Goal: Transaction & Acquisition: Obtain resource

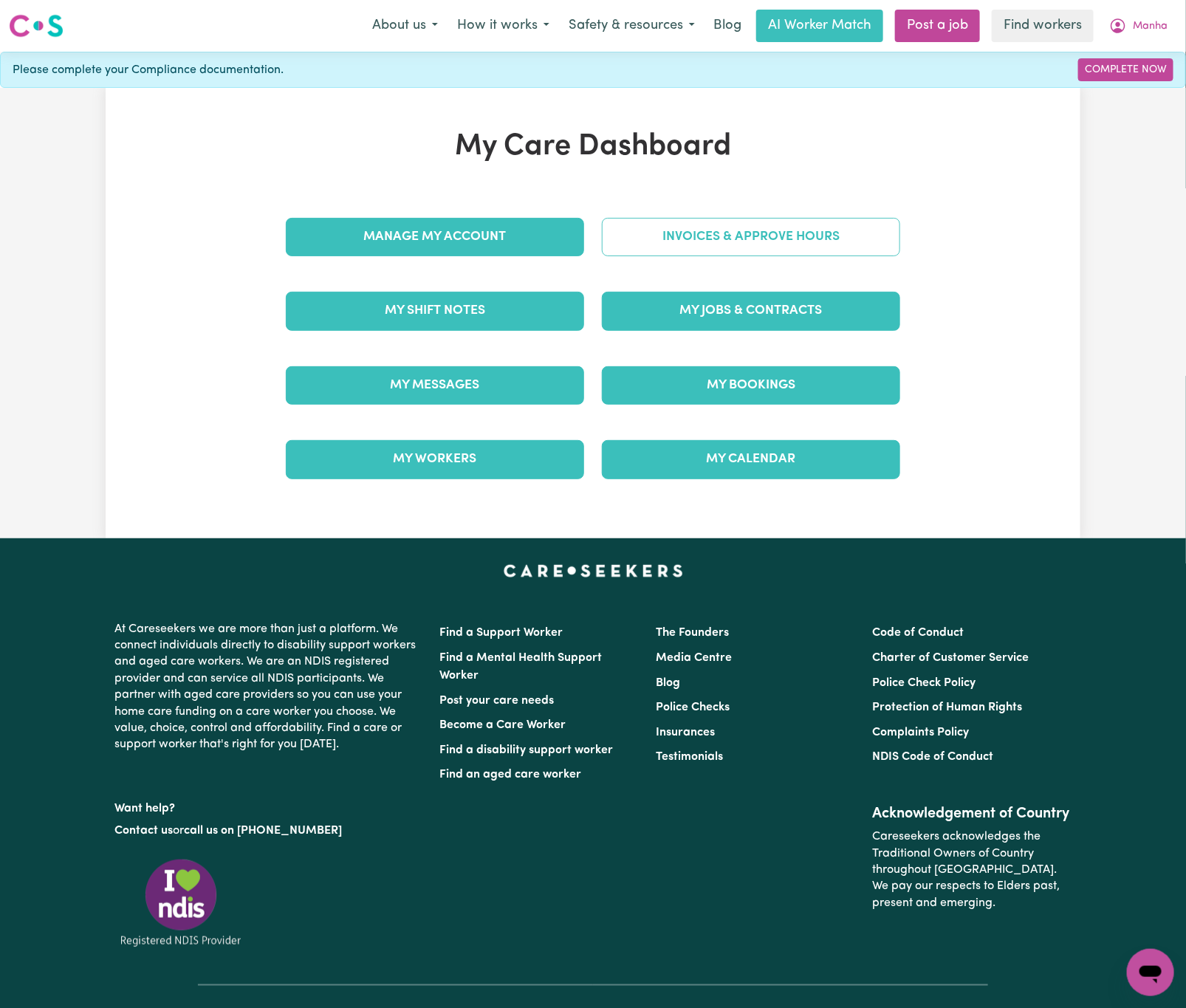
click at [778, 256] on link "Invoices & Approve Hours" at bounding box center [750, 237] width 298 height 39
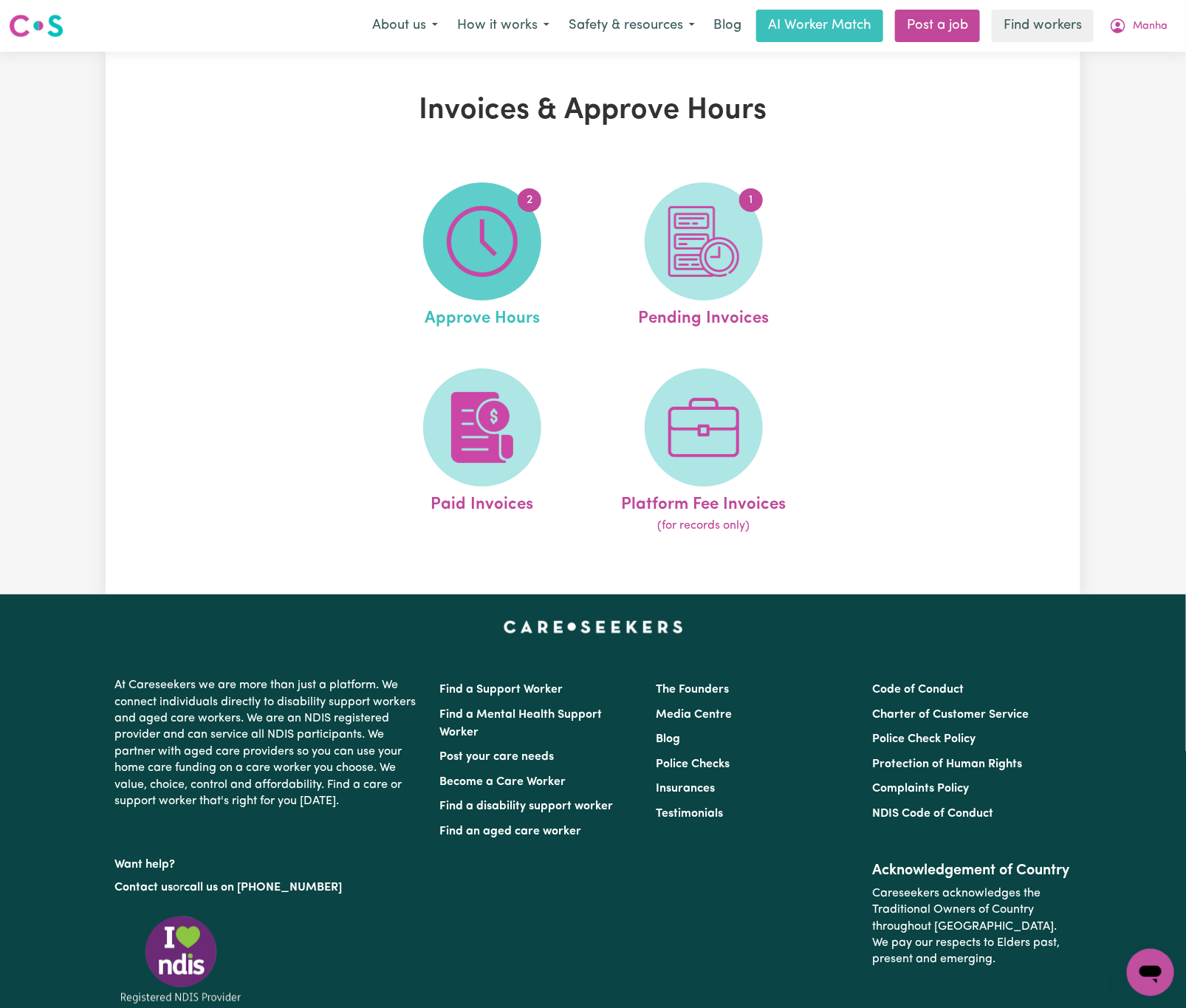
click at [488, 246] on img at bounding box center [482, 242] width 71 height 71
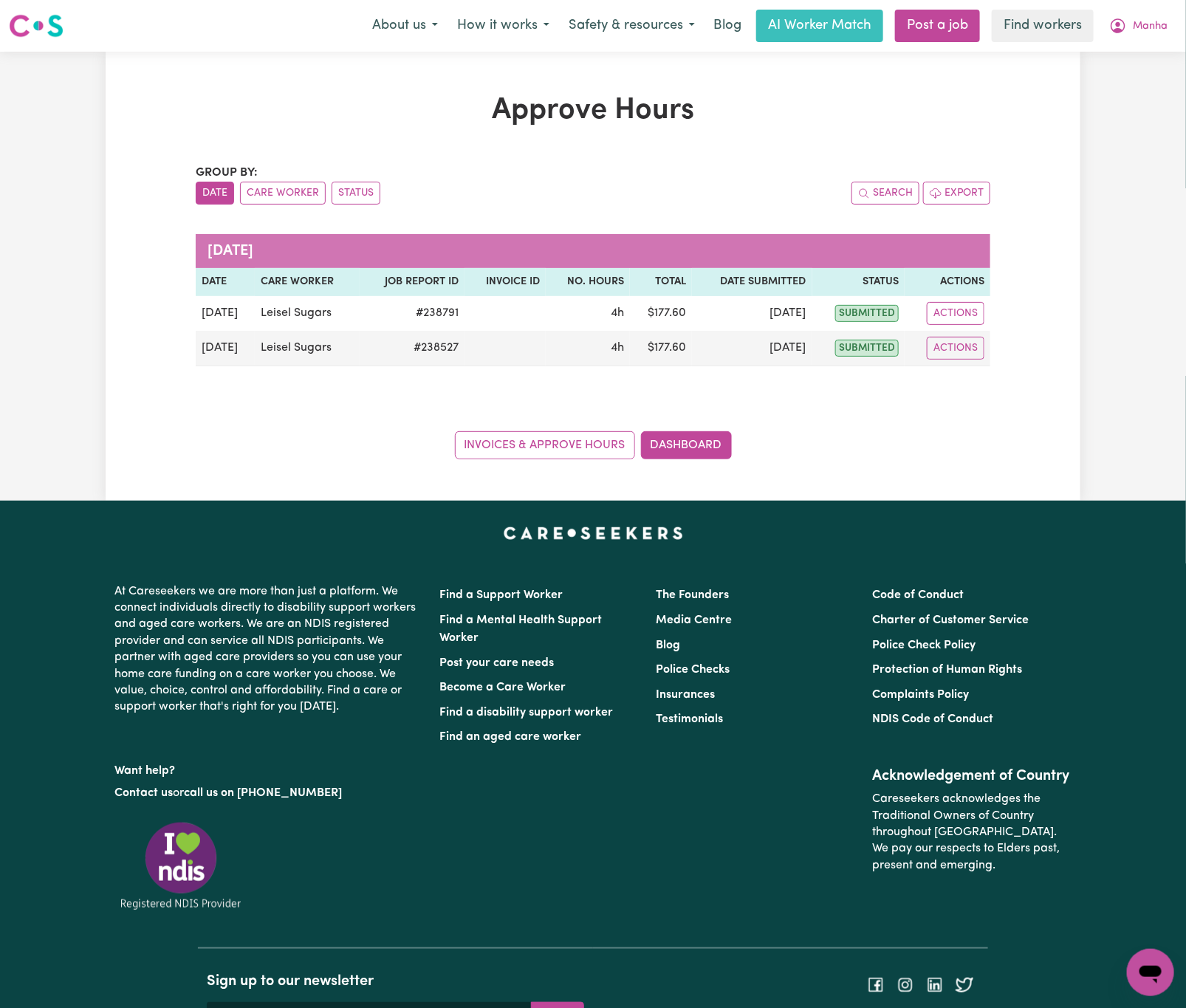
click at [277, 207] on div "Group by: Date Care Worker Status Search Export [DATE] Date Care worker Job Rep…" at bounding box center [593, 312] width 794 height 296
click at [302, 200] on button "Care Worker" at bounding box center [283, 194] width 86 height 23
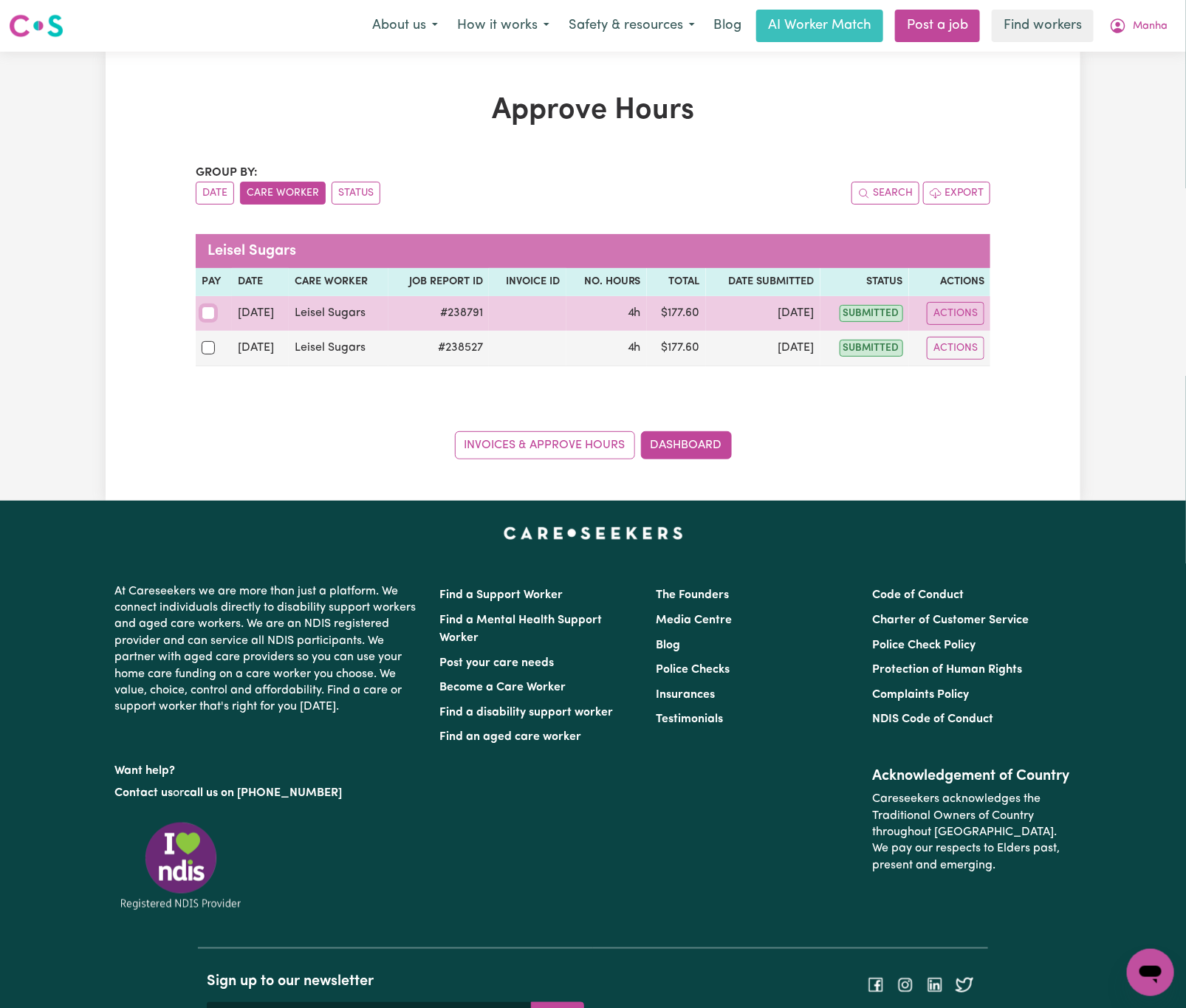
click at [207, 319] on input "checkbox" at bounding box center [207, 313] width 13 height 13
checkbox input "true"
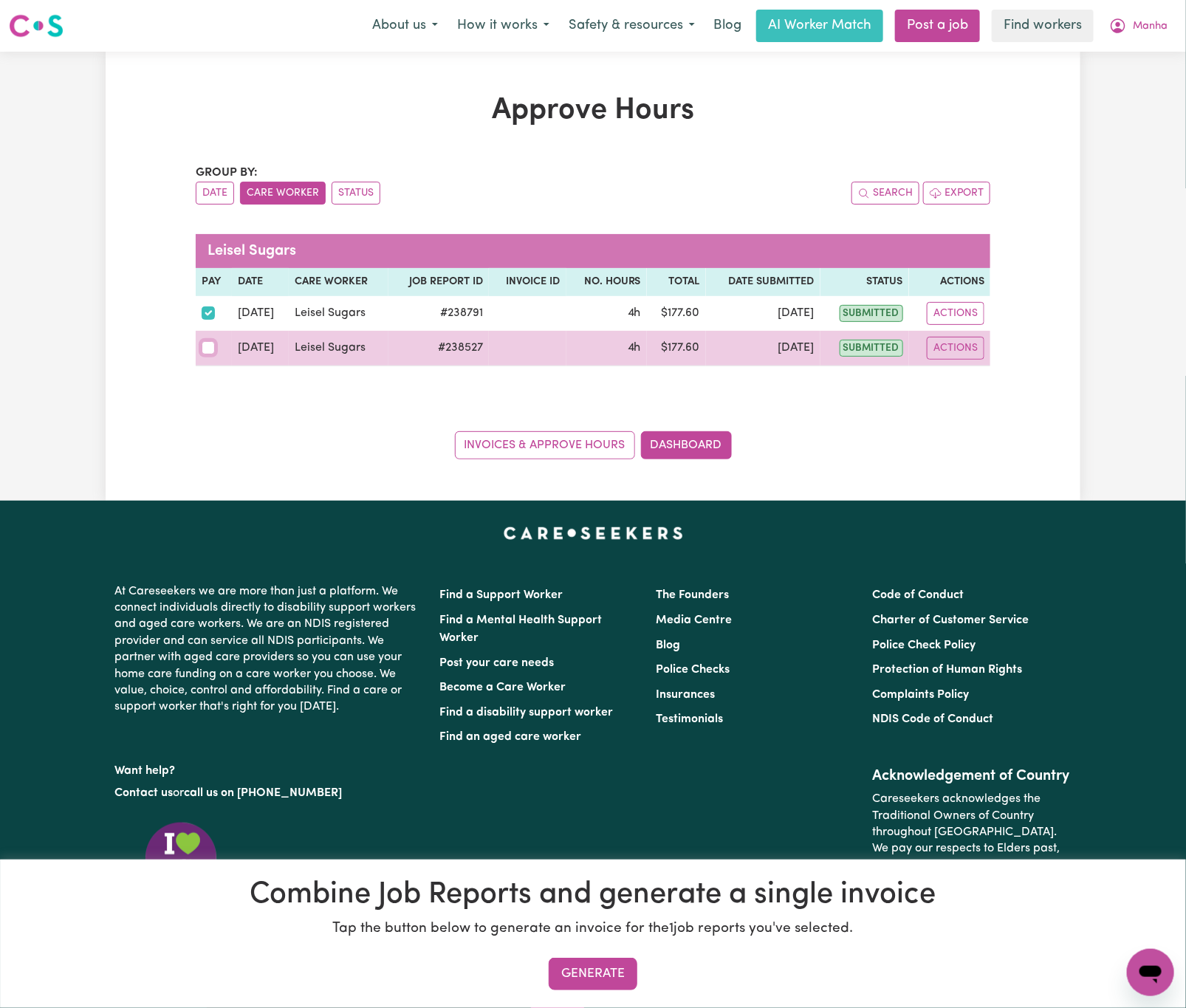
click at [204, 355] on input "checkbox" at bounding box center [207, 348] width 13 height 13
checkbox input "true"
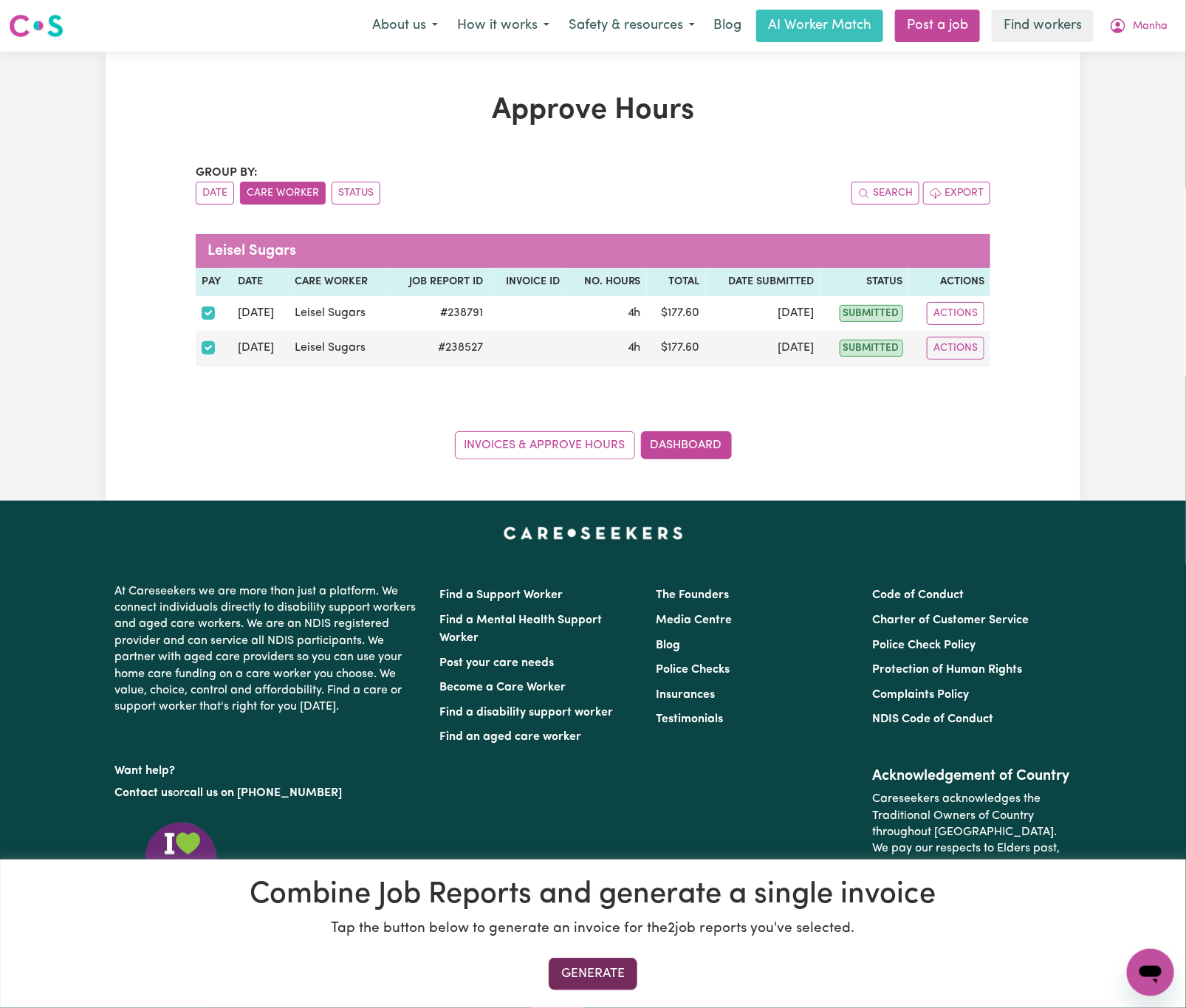
click at [612, 982] on button "Generate" at bounding box center [593, 974] width 88 height 33
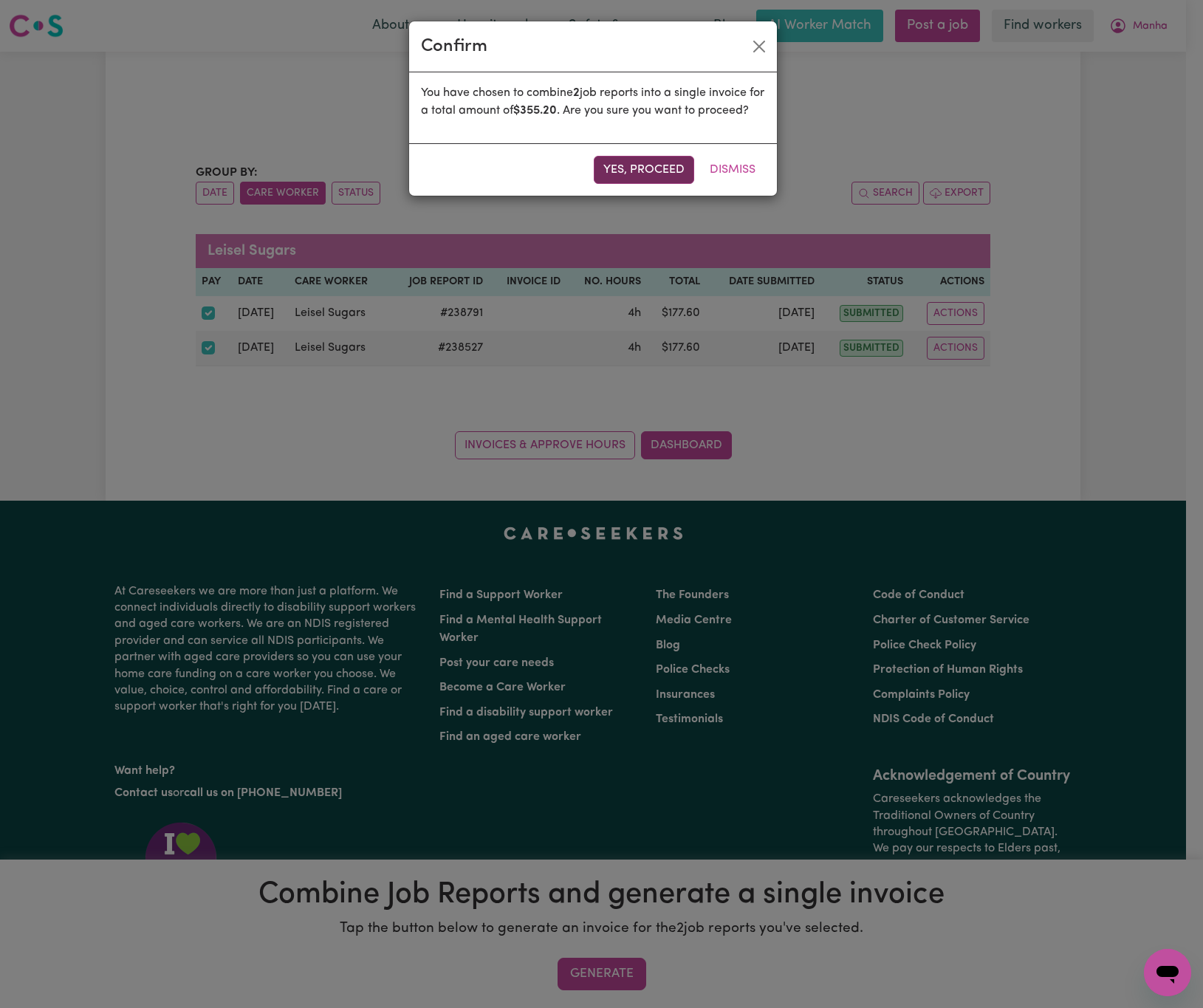
click at [646, 184] on button "Yes, proceed" at bounding box center [644, 170] width 101 height 28
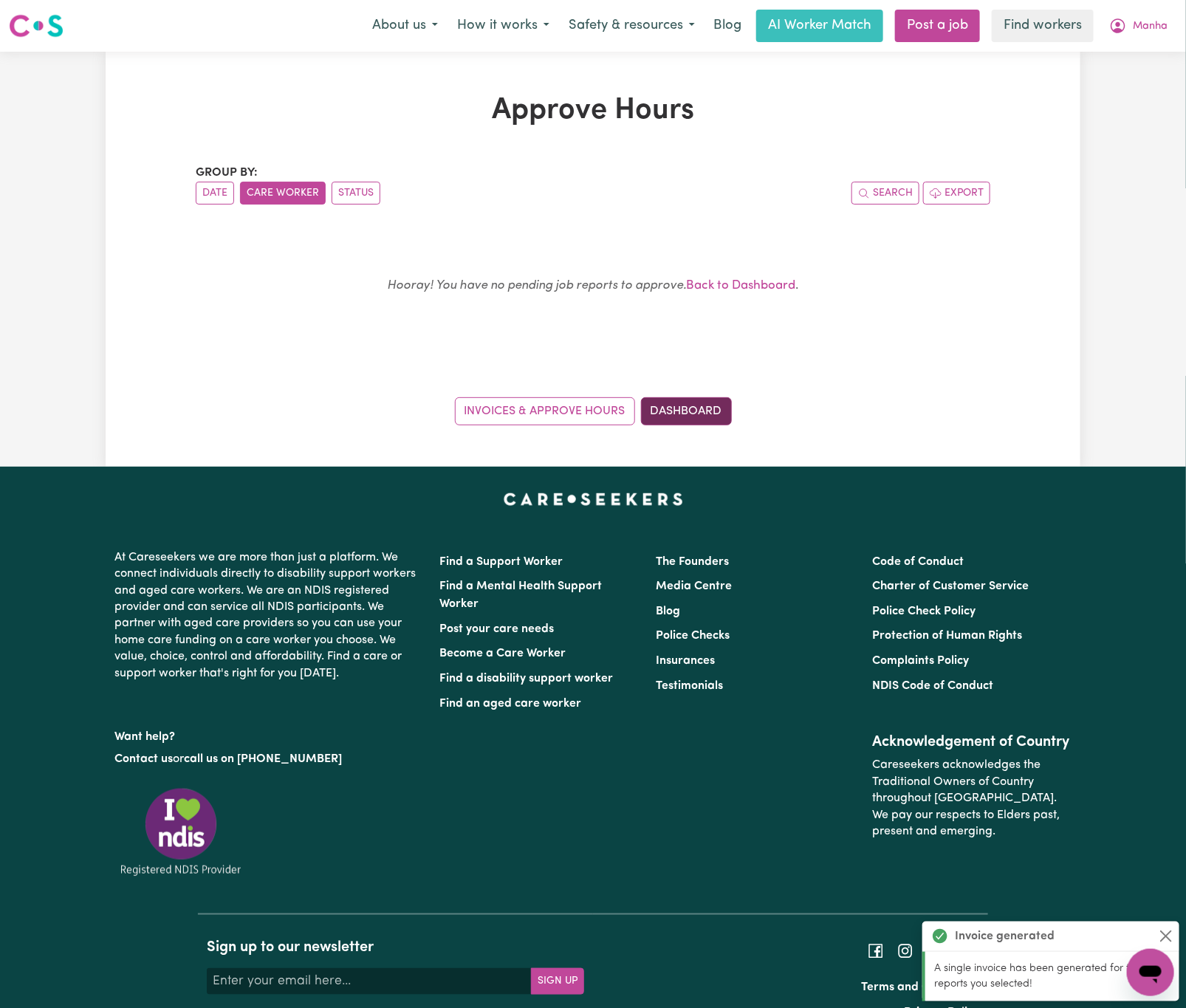
click at [701, 424] on link "Dashboard" at bounding box center [686, 411] width 91 height 28
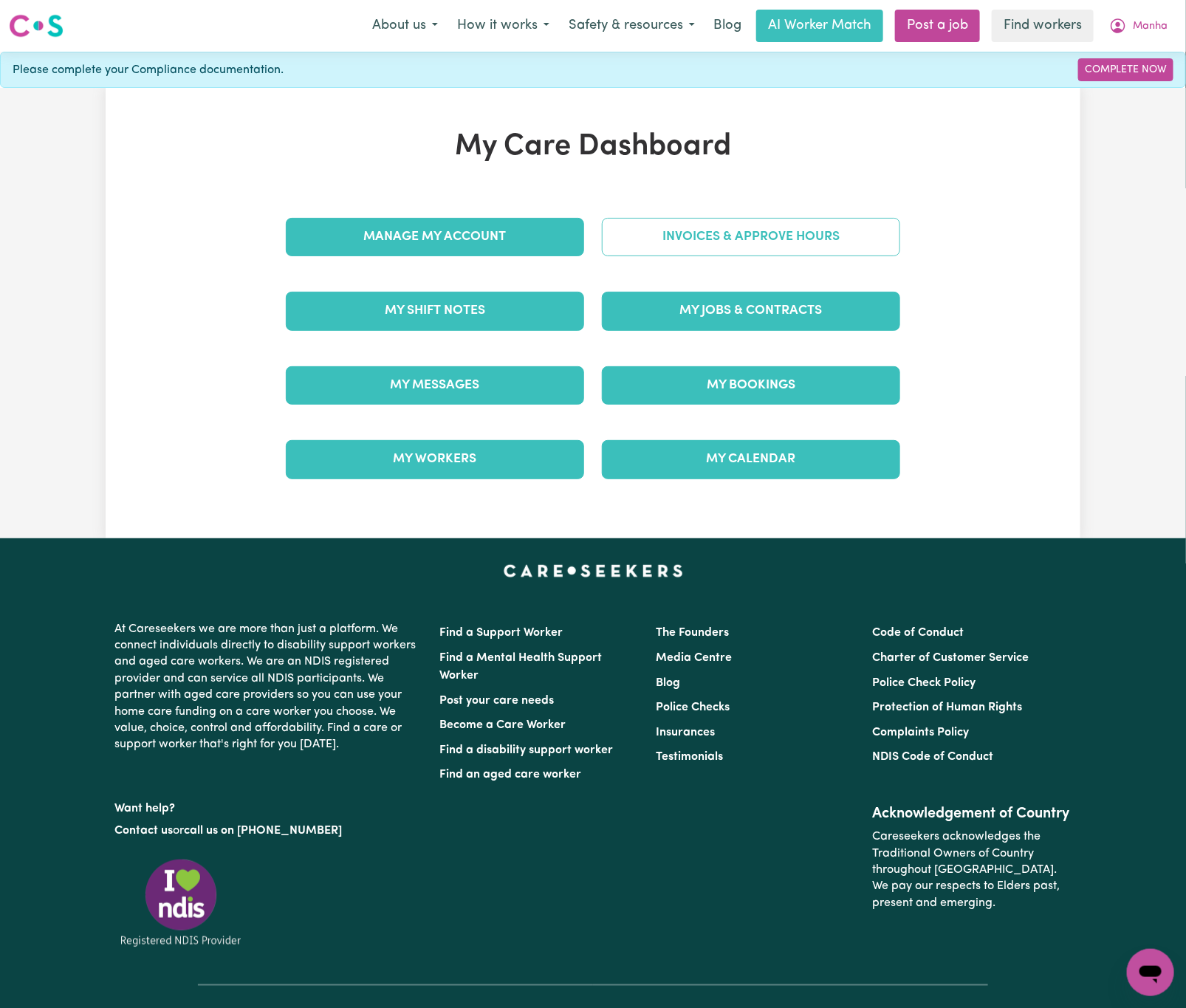
click at [633, 222] on link "Invoices & Approve Hours" at bounding box center [750, 237] width 298 height 39
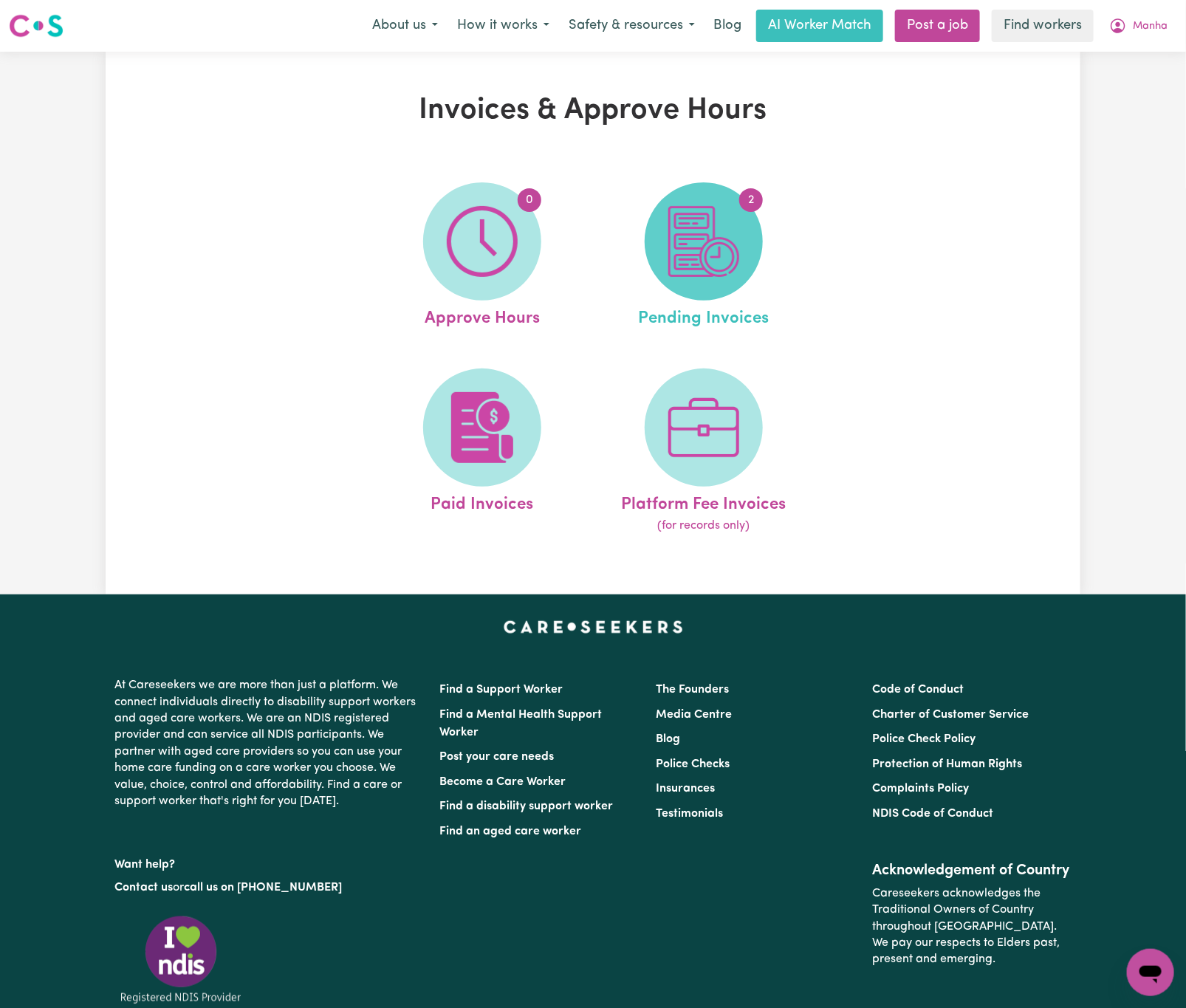
click at [670, 249] on img at bounding box center [704, 242] width 71 height 71
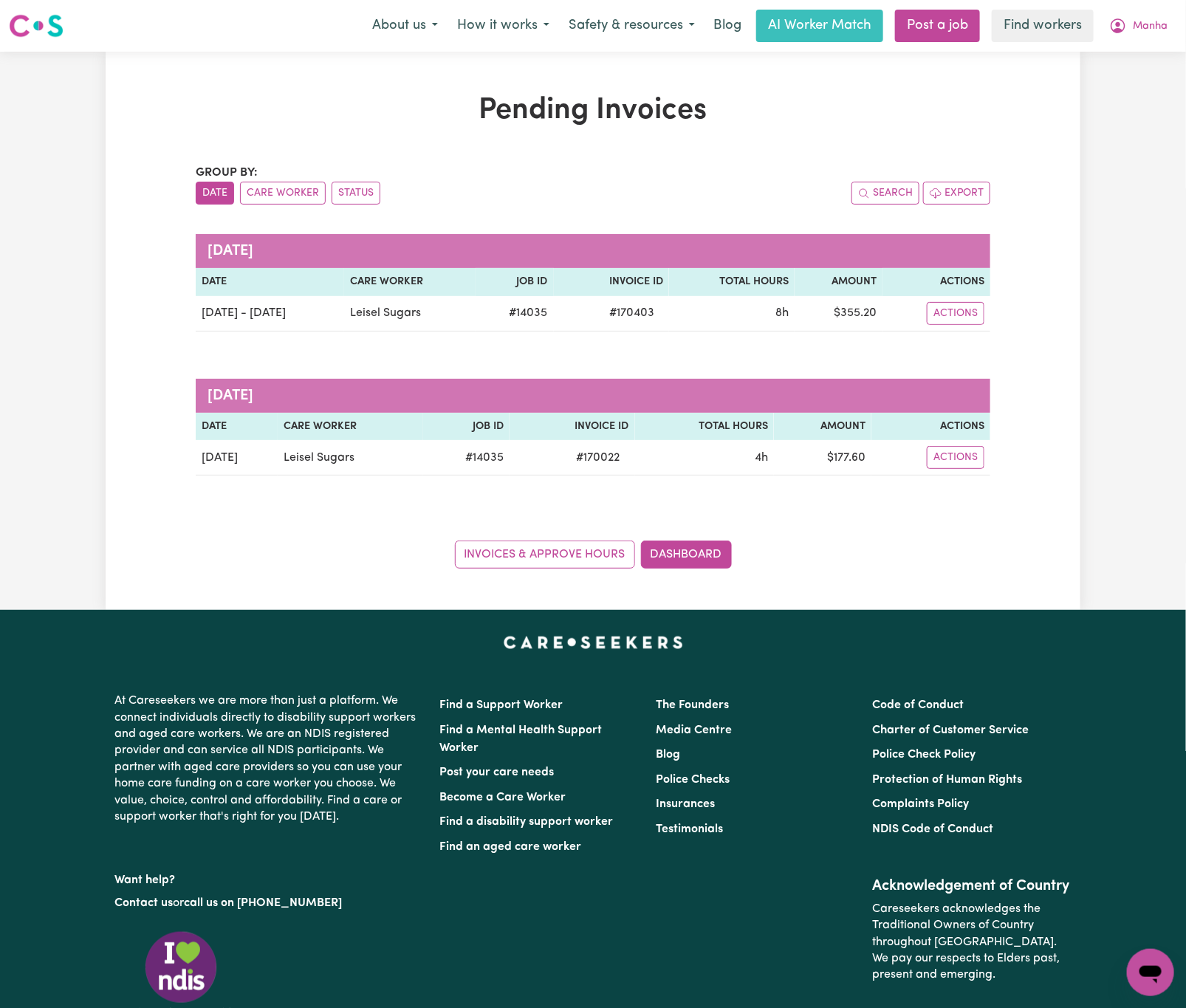
drag, startPoint x: 67, startPoint y: 496, endPoint x: 144, endPoint y: 496, distance: 77.0
click at [67, 496] on div "Pending Invoices Group by: Date Care Worker Status Search Export [DATE] Date Ca…" at bounding box center [593, 331] width 1186 height 558
click at [1155, 12] on button "Manha" at bounding box center [1138, 26] width 77 height 31
click at [1157, 81] on link "Logout" at bounding box center [1118, 85] width 117 height 28
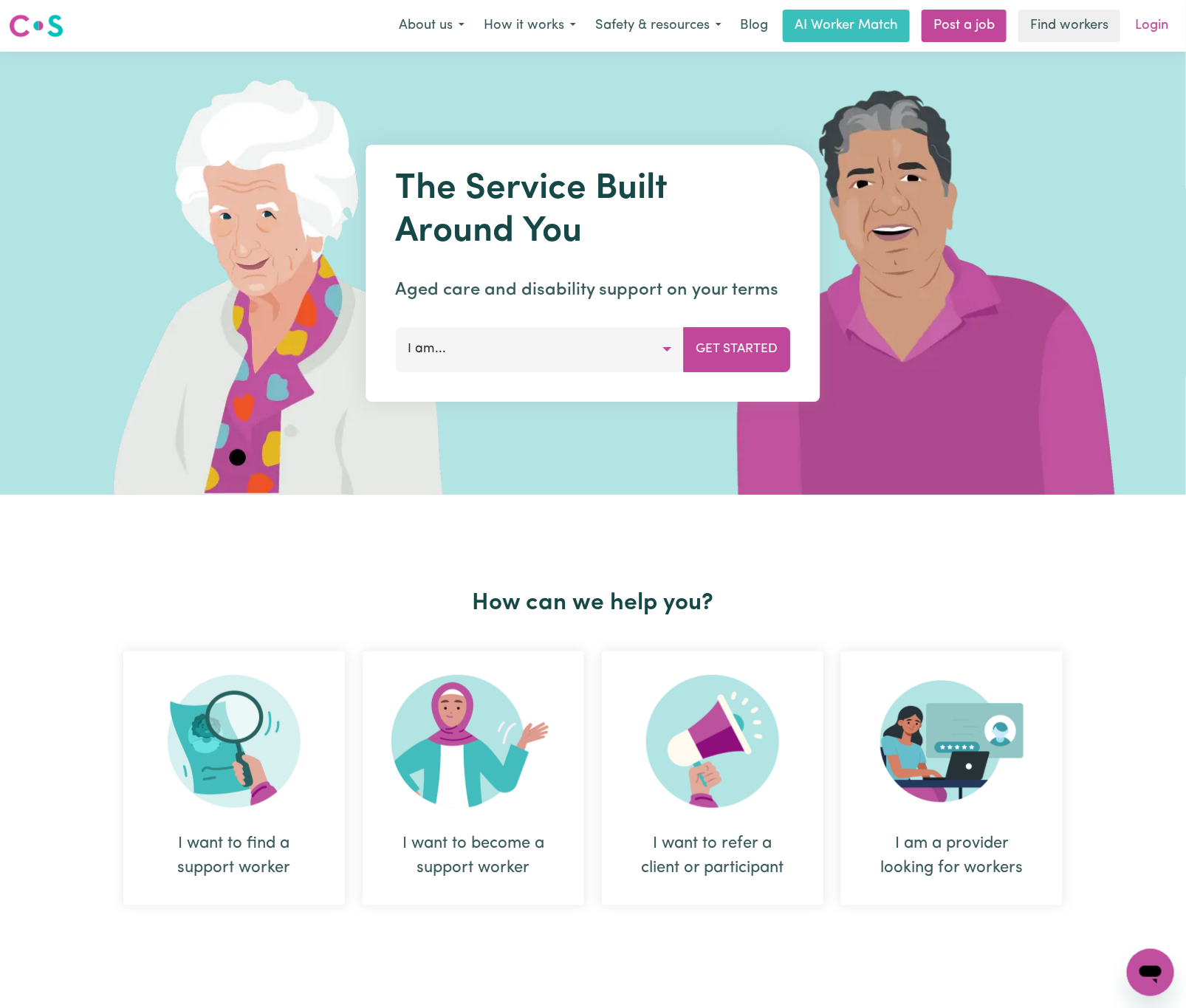
click at [1157, 27] on link "Login" at bounding box center [1152, 26] width 51 height 33
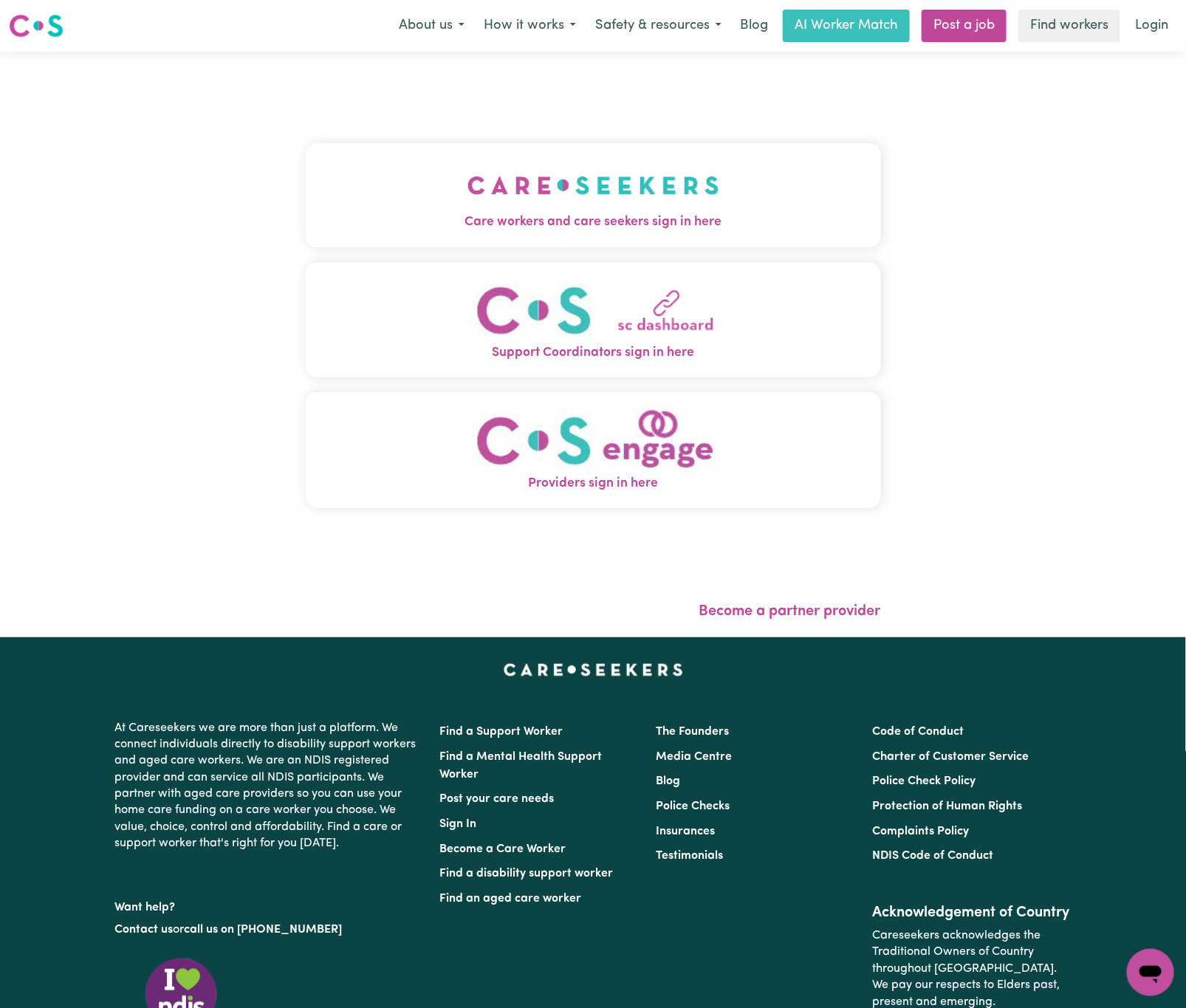
click at [607, 186] on img "Care workers and care seekers sign in here" at bounding box center [593, 185] width 252 height 55
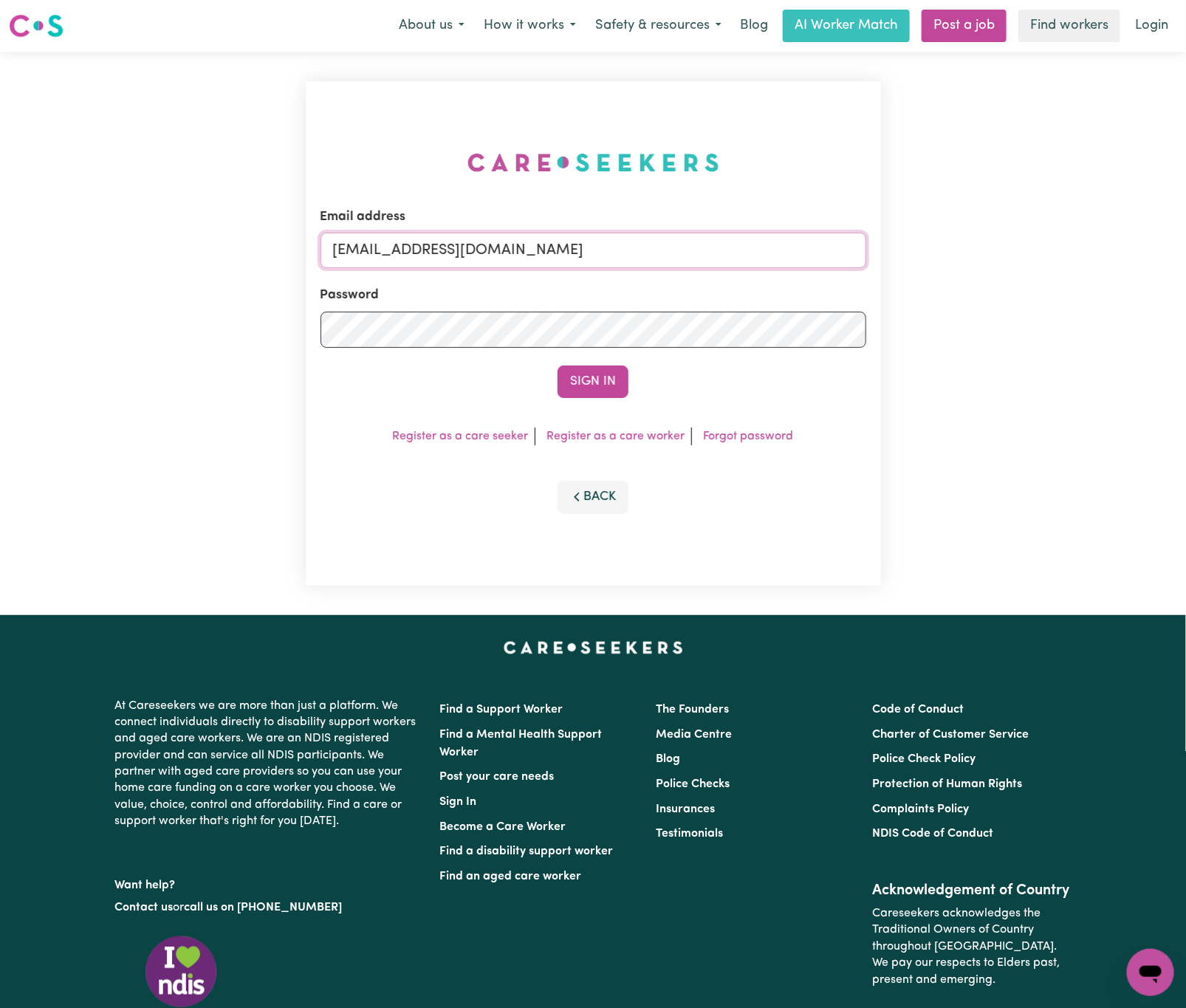
drag, startPoint x: 406, startPoint y: 244, endPoint x: 1129, endPoint y: 249, distance: 723.0
click at [1129, 247] on div "Email address [EMAIL_ADDRESS][DOMAIN_NAME] Password Sign In Register as a care …" at bounding box center [593, 334] width 1186 height 564
paste input "ManhaIslamC"
type input "[EMAIL_ADDRESS][DOMAIN_NAME]"
click at [557, 365] on button "Sign In" at bounding box center [593, 382] width 71 height 33
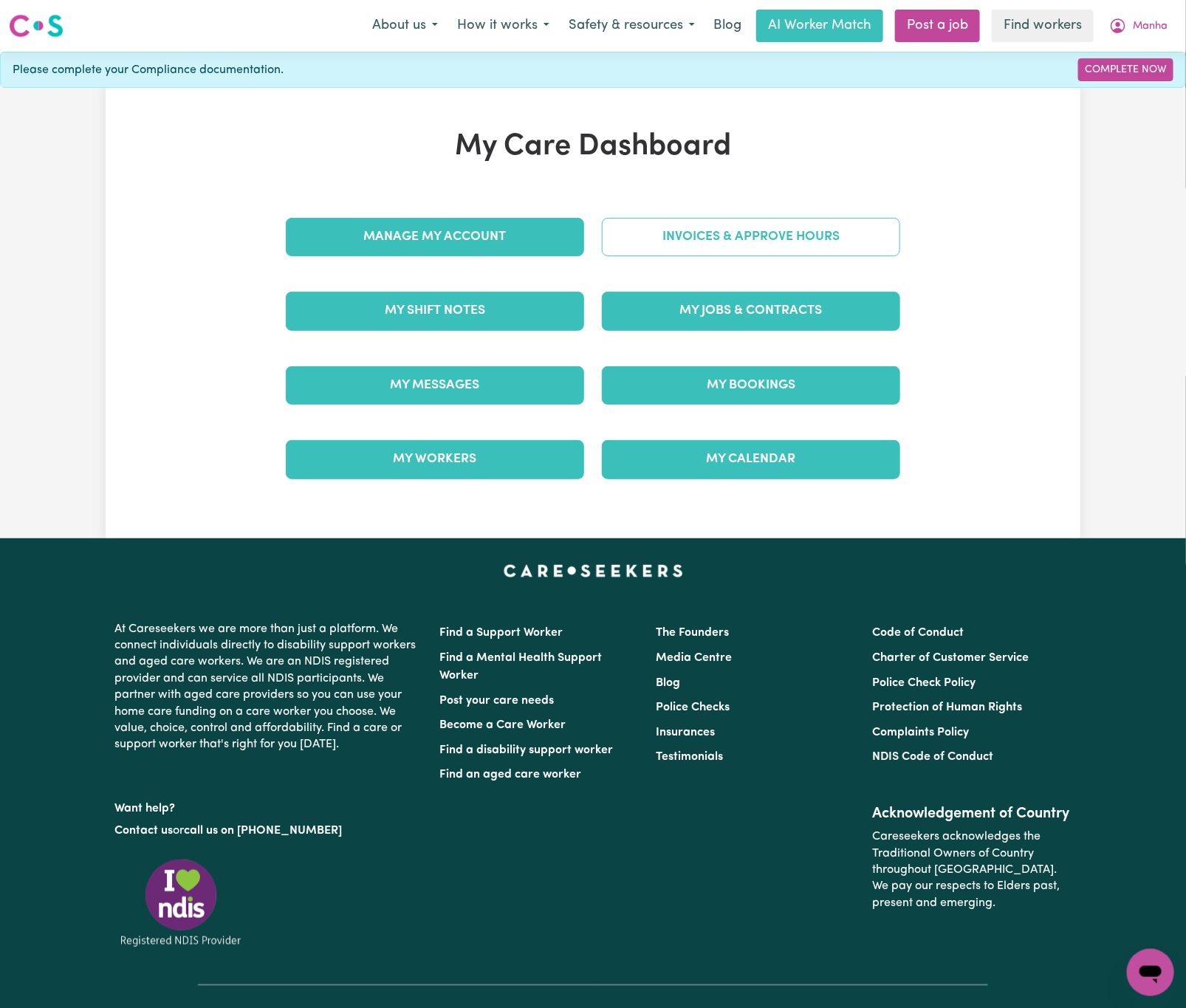
click at [776, 247] on link "Invoices & Approve Hours" at bounding box center [750, 237] width 298 height 39
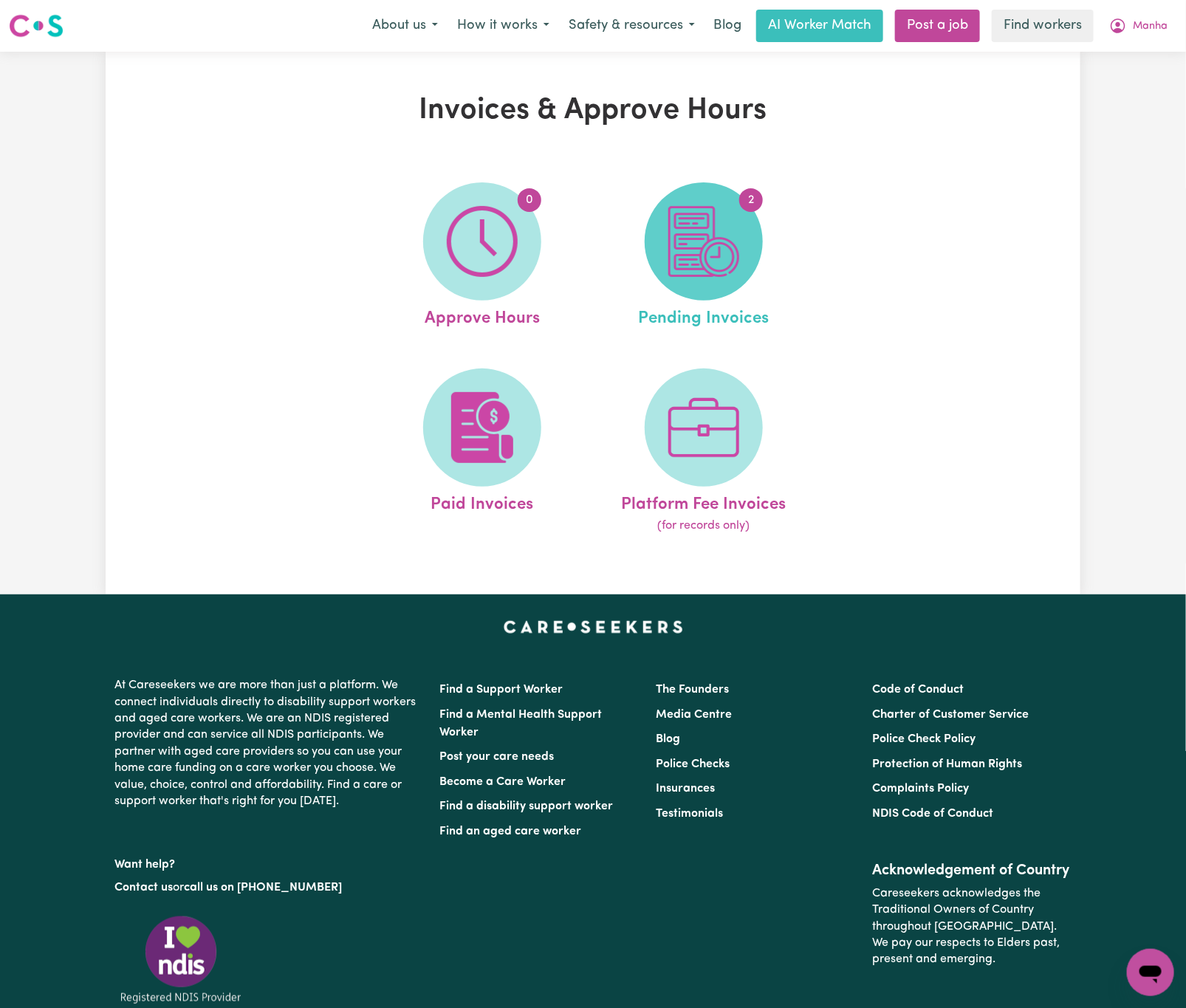
click at [710, 273] on img at bounding box center [704, 242] width 71 height 71
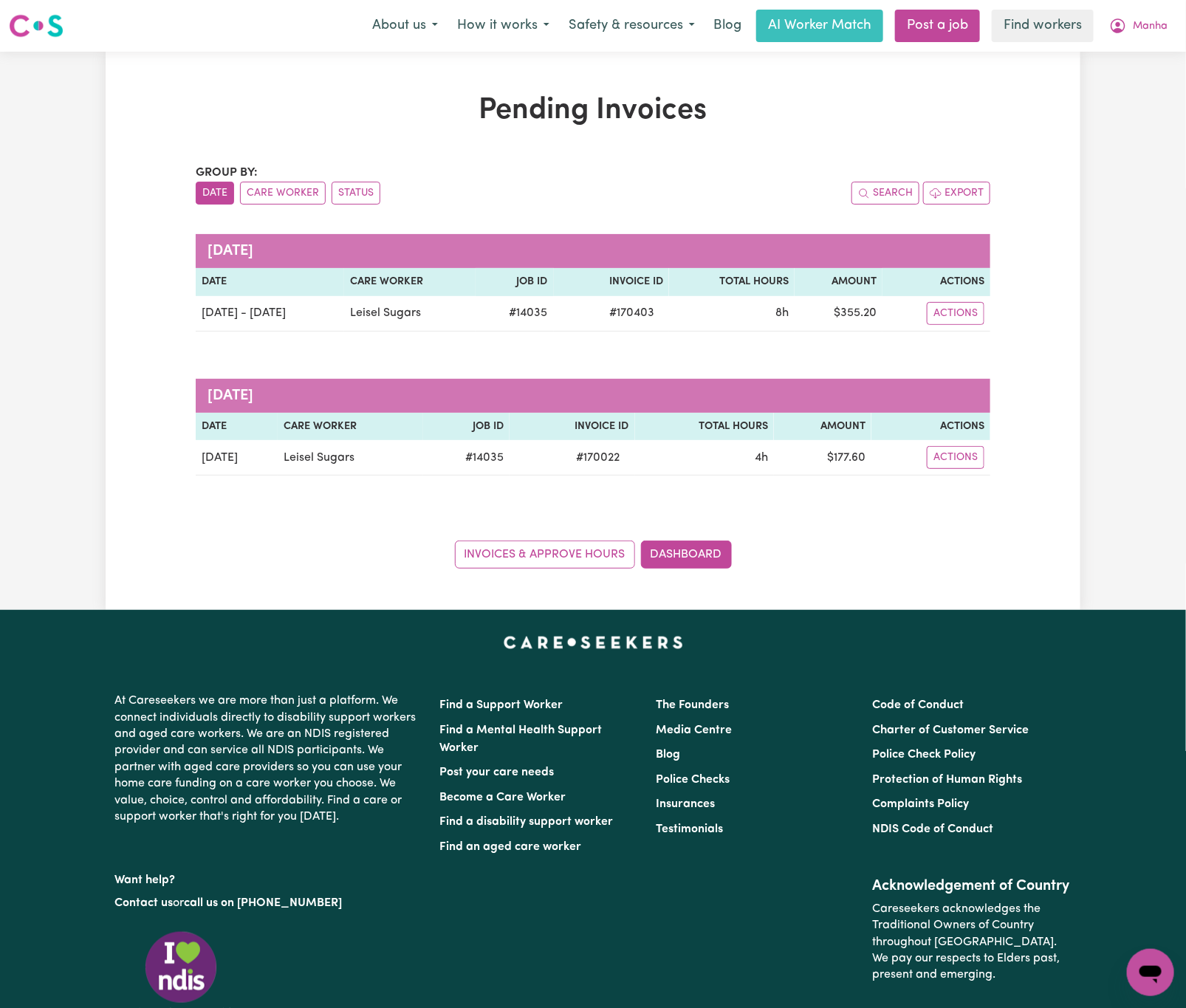
click at [1066, 854] on div "Code of Conduct Charter of Customer Service Police Check Policy Protection of H…" at bounding box center [972, 847] width 217 height 309
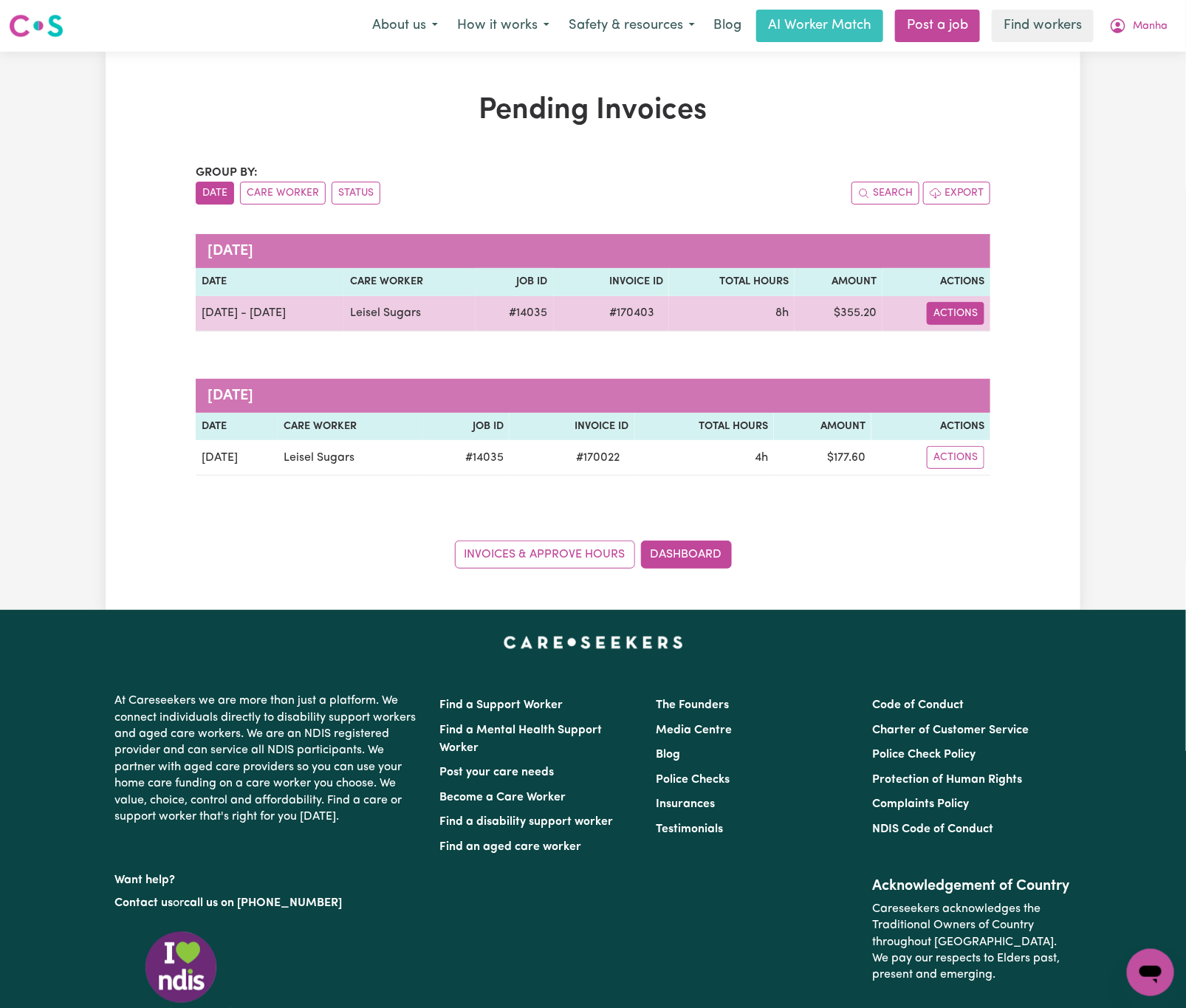
click at [971, 313] on button "Actions" at bounding box center [955, 314] width 57 height 23
click at [985, 348] on link "Download Invoice" at bounding box center [996, 348] width 135 height 29
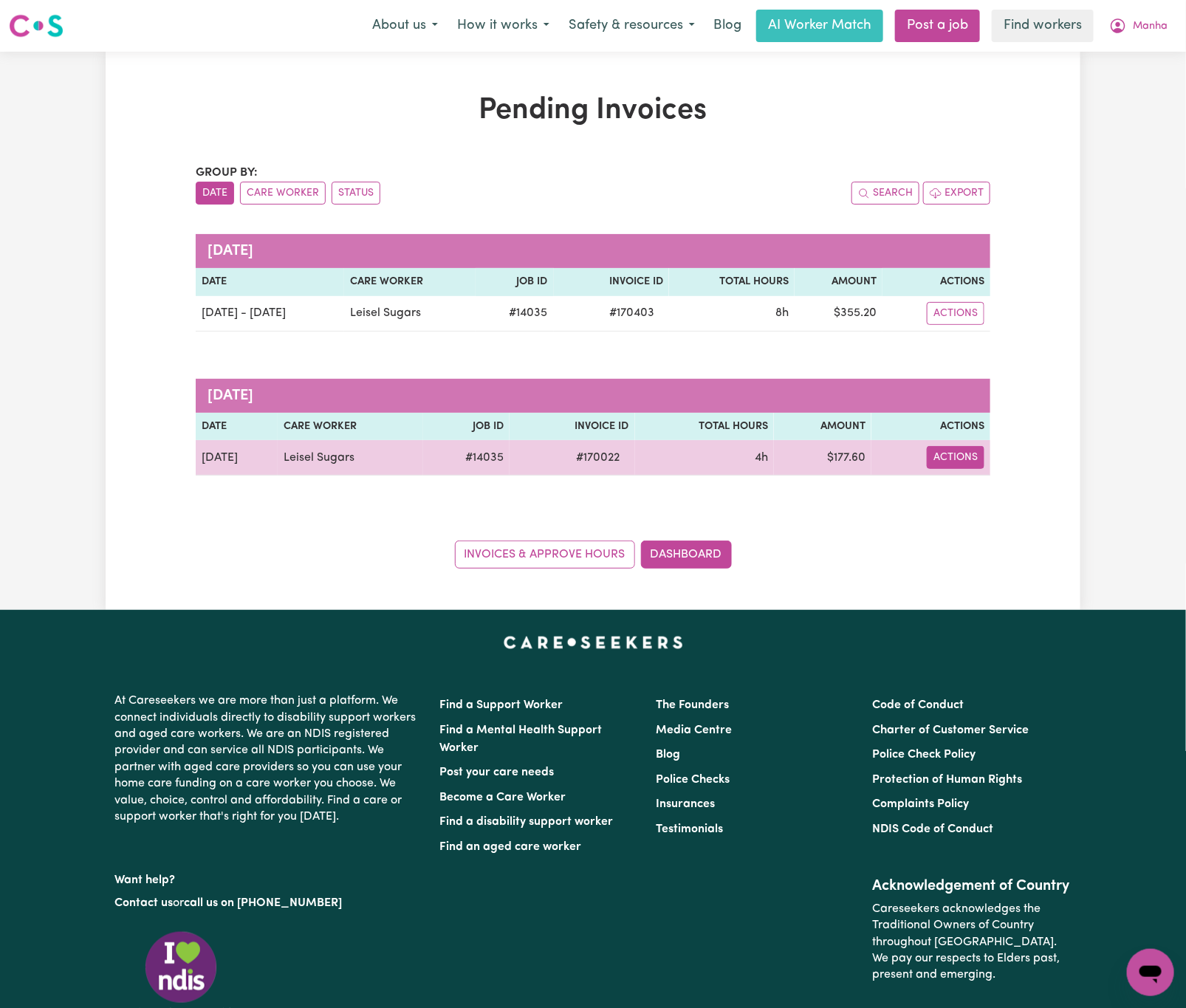
click at [972, 325] on button "Actions" at bounding box center [955, 314] width 57 height 23
click at [1003, 485] on link "Download Invoice" at bounding box center [996, 493] width 135 height 29
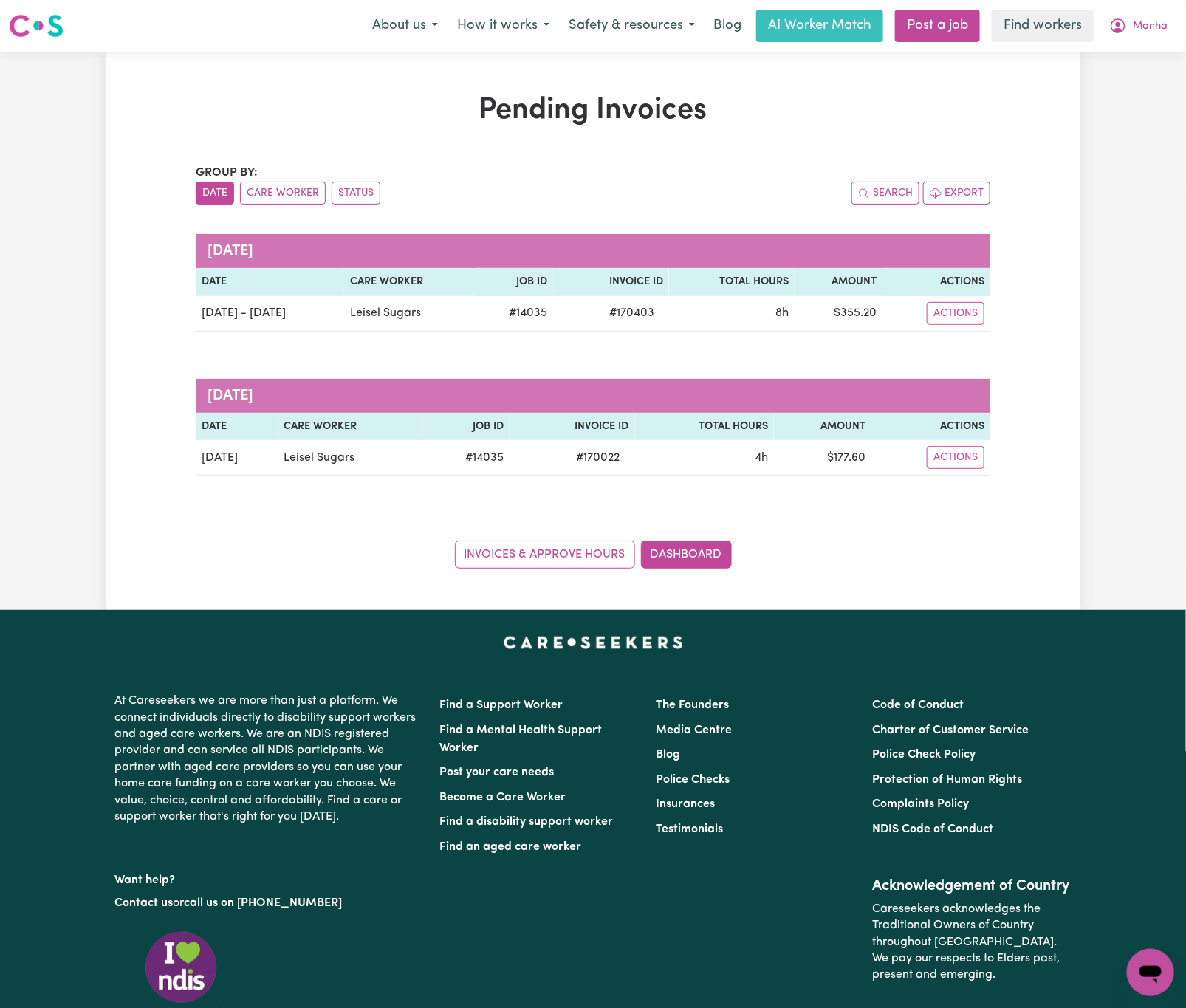
drag, startPoint x: 206, startPoint y: 78, endPoint x: 278, endPoint y: 73, distance: 72.2
click at [204, 78] on div "Pending Invoices Group by: Date Care Worker Status Search Export [DATE] Date Ca…" at bounding box center [592, 331] width 975 height 558
click at [1163, 24] on button "Manha" at bounding box center [1138, 26] width 77 height 31
click at [1142, 74] on link "Logout" at bounding box center [1118, 85] width 117 height 28
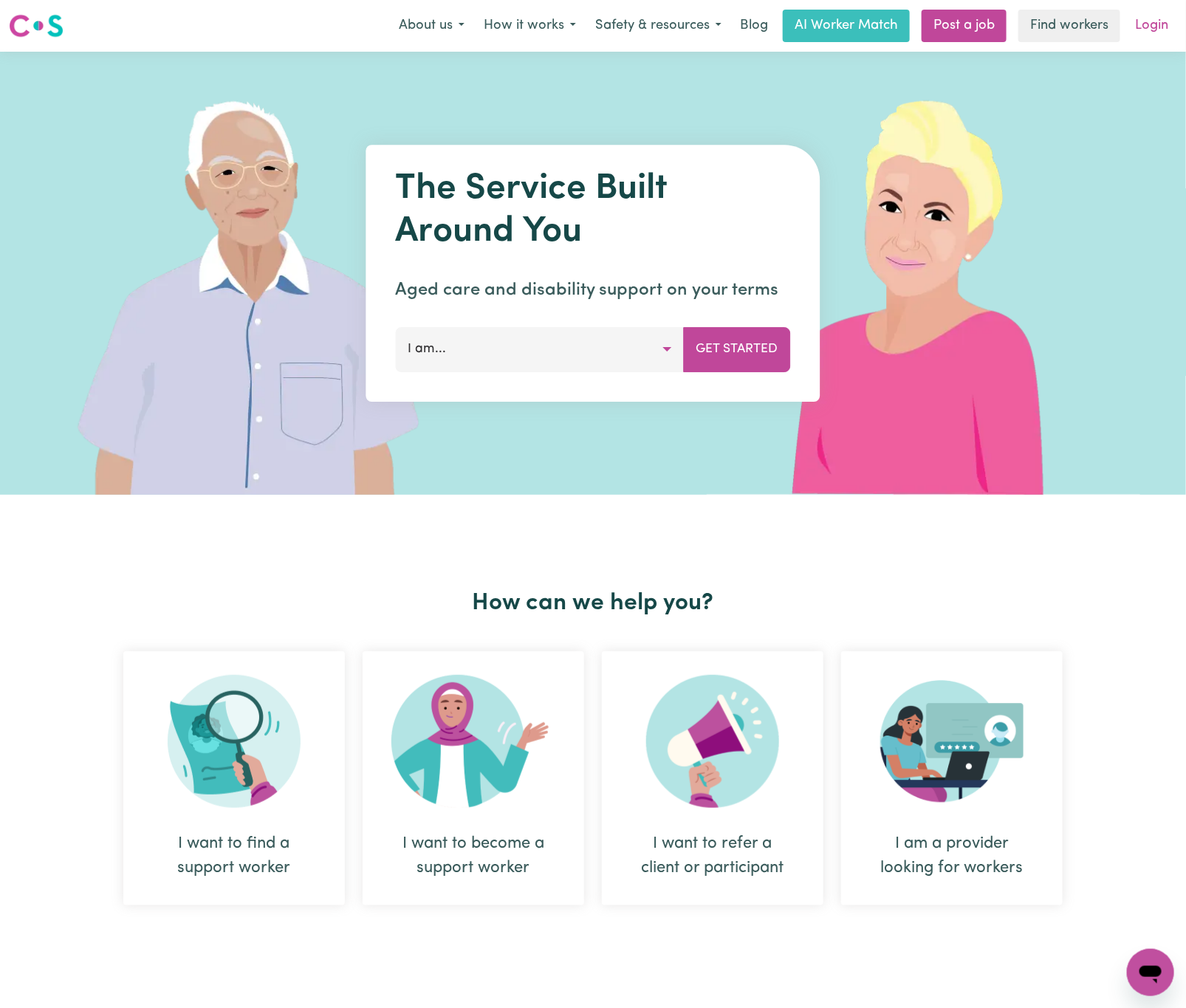
drag, startPoint x: 1142, startPoint y: 74, endPoint x: 1162, endPoint y: 11, distance: 66.1
click at [1162, 11] on link "Login" at bounding box center [1152, 26] width 51 height 33
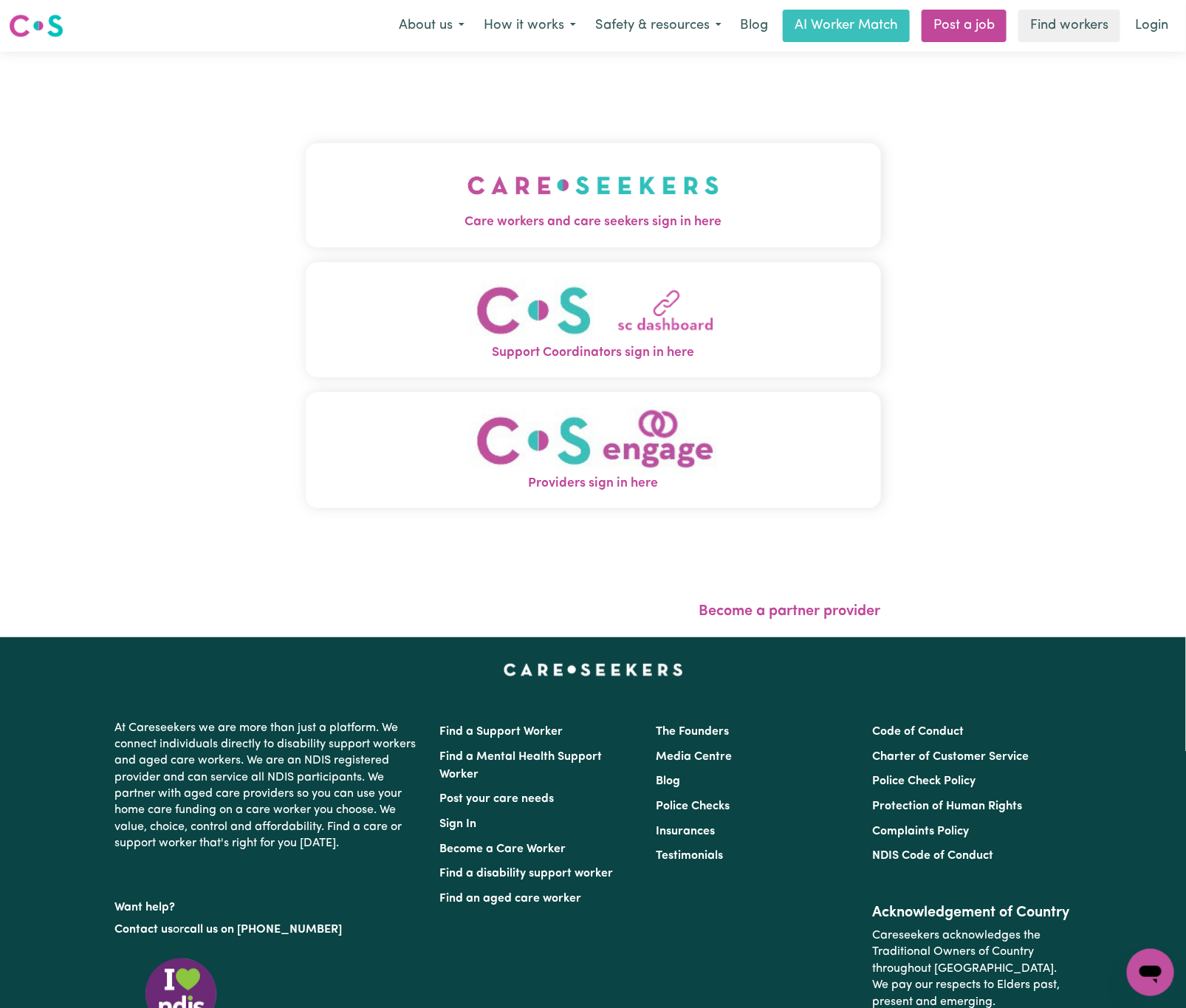
drag, startPoint x: 465, startPoint y: 204, endPoint x: 482, endPoint y: 219, distance: 22.7
click at [468, 204] on img "Care workers and care seekers sign in here" at bounding box center [593, 185] width 252 height 55
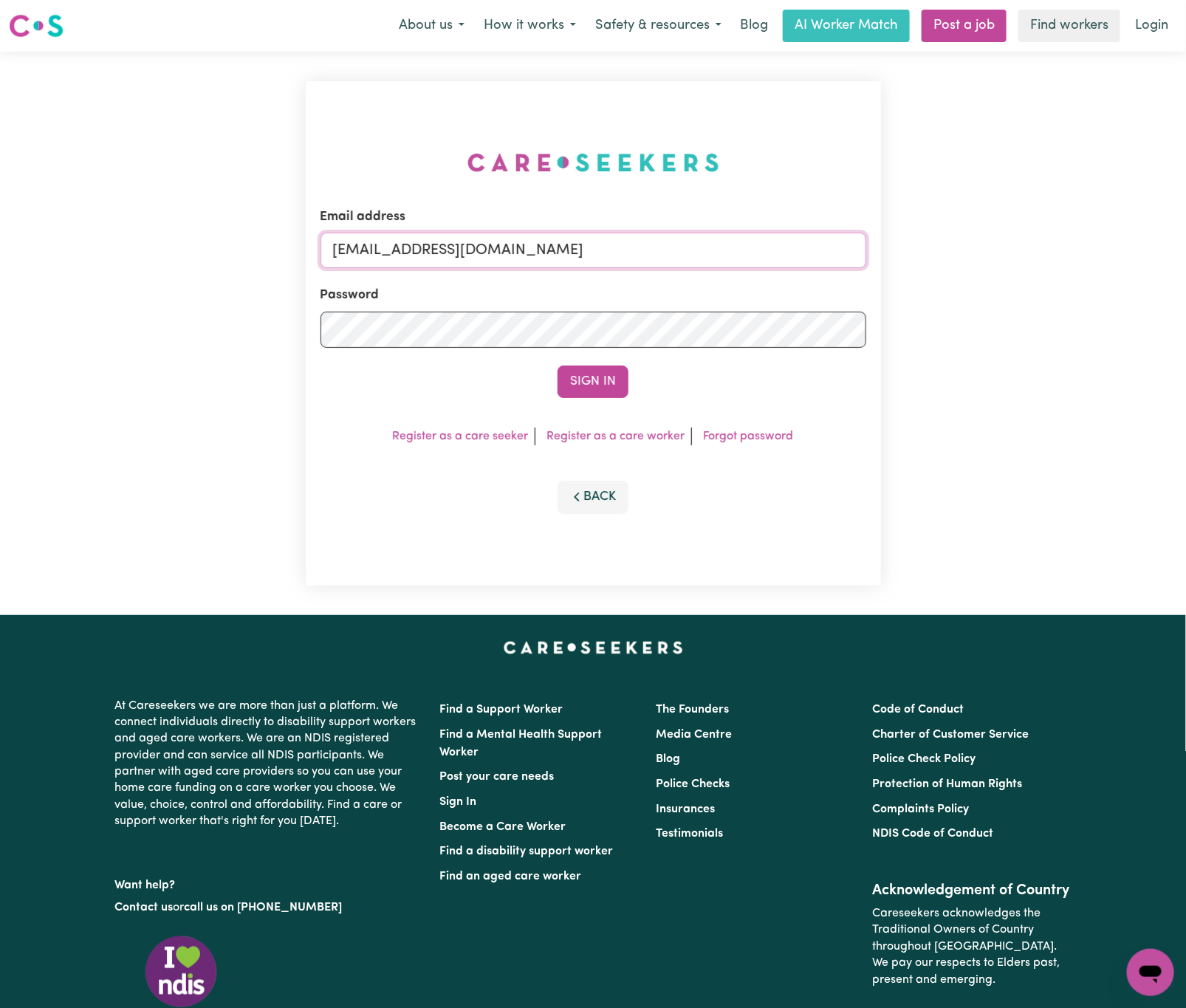
drag, startPoint x: 408, startPoint y: 249, endPoint x: 931, endPoint y: 249, distance: 523.0
click at [931, 249] on div "Email address [EMAIL_ADDRESS][DOMAIN_NAME] Password Sign In Register as a care …" at bounding box center [593, 334] width 1186 height 564
paste input "ArhamCarewings"
type input "[EMAIL_ADDRESS][DOMAIN_NAME]"
click at [557, 365] on button "Sign In" at bounding box center [593, 382] width 71 height 33
